Goal: Transaction & Acquisition: Purchase product/service

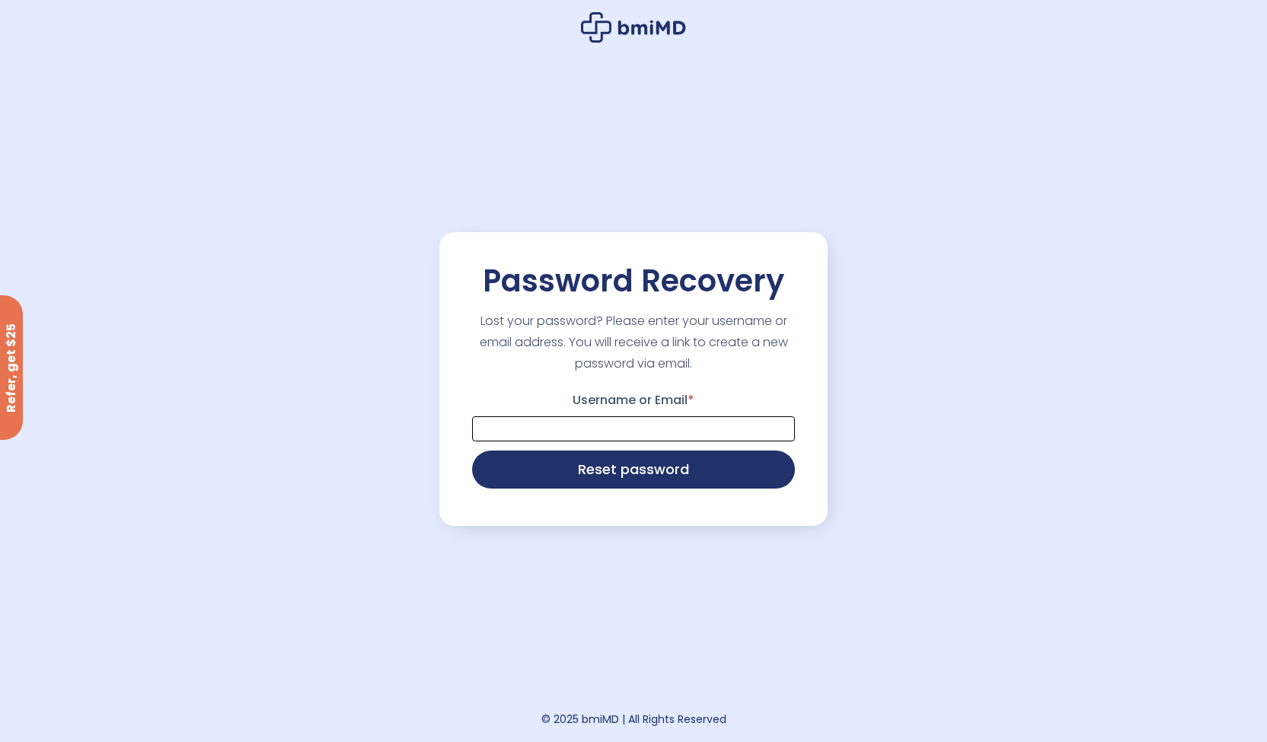
click at [588, 432] on input "Username or Email *" at bounding box center [633, 428] width 323 height 25
type input "**********"
click at [582, 476] on button "Reset password" at bounding box center [633, 468] width 323 height 38
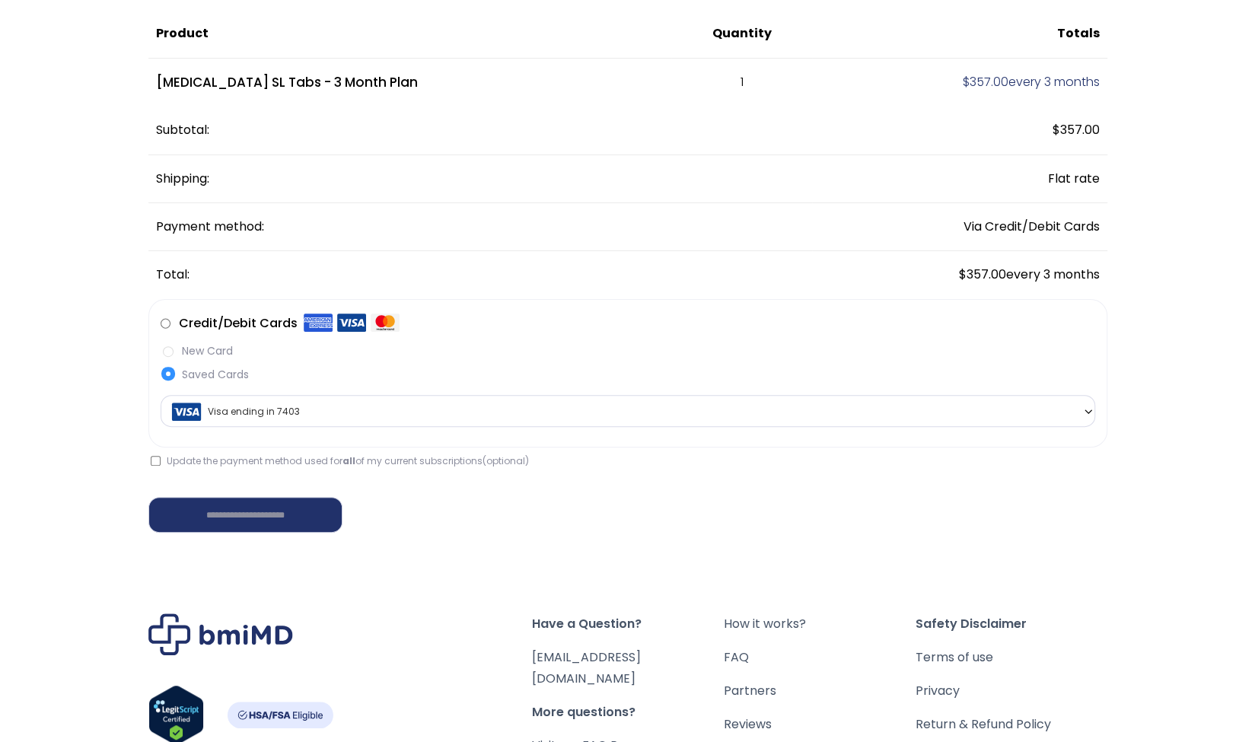
scroll to position [151, 0]
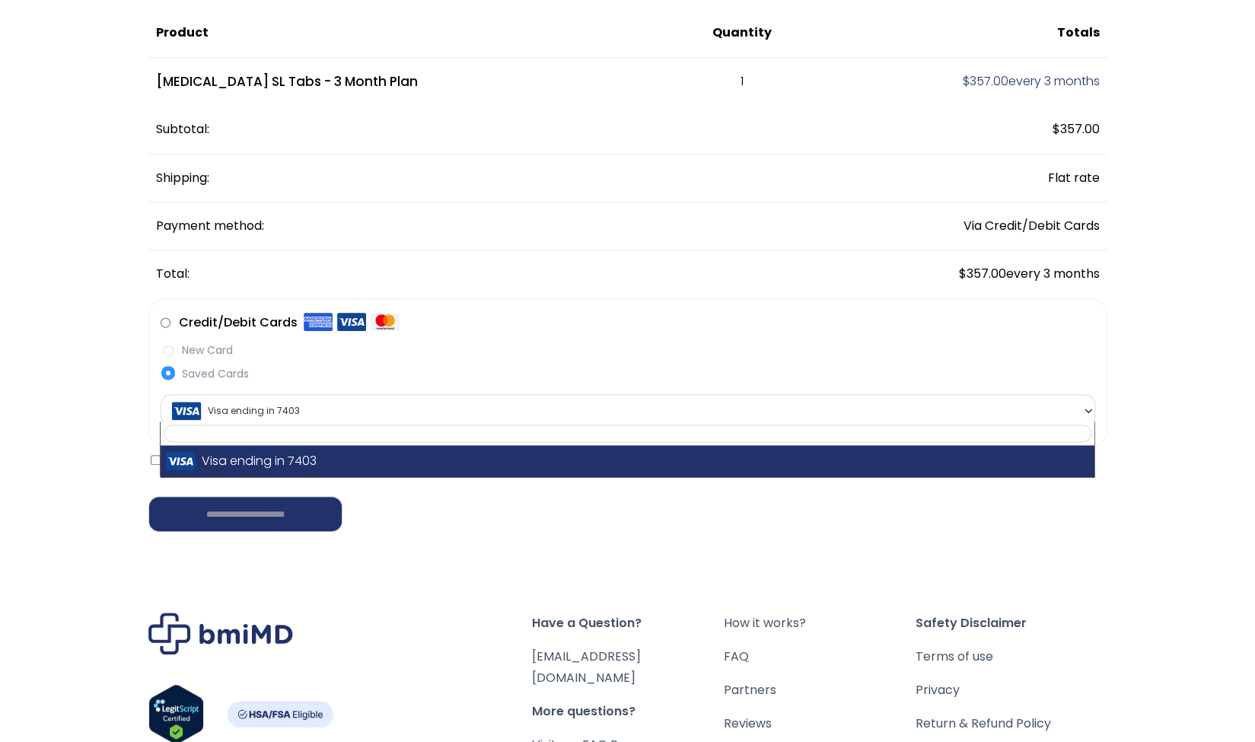
drag, startPoint x: 321, startPoint y: 405, endPoint x: 272, endPoint y: 410, distance: 49.0
click at [272, 410] on span "Visa ending in 7403" at bounding box center [628, 411] width 926 height 32
click at [465, 351] on label "New Card" at bounding box center [628, 351] width 935 height 16
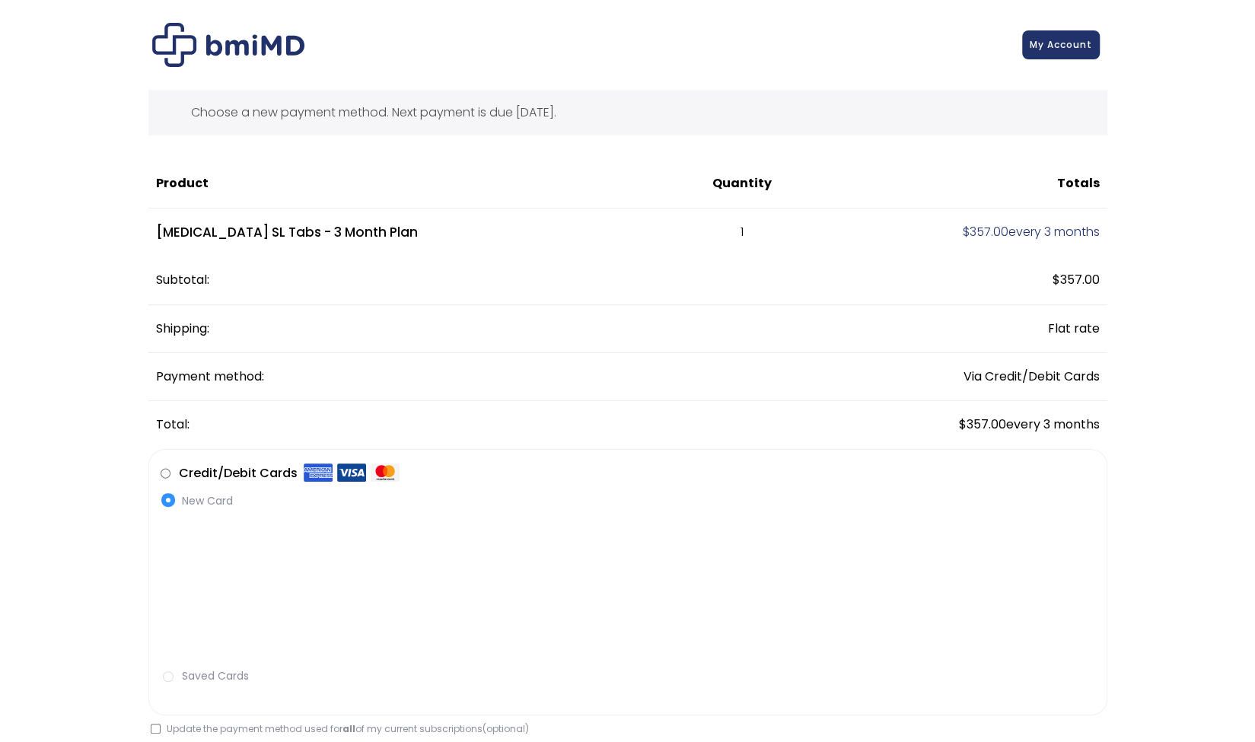
scroll to position [1, 0]
click at [1065, 46] on span "My Account" at bounding box center [1061, 41] width 62 height 13
